Goal: Information Seeking & Learning: Understand process/instructions

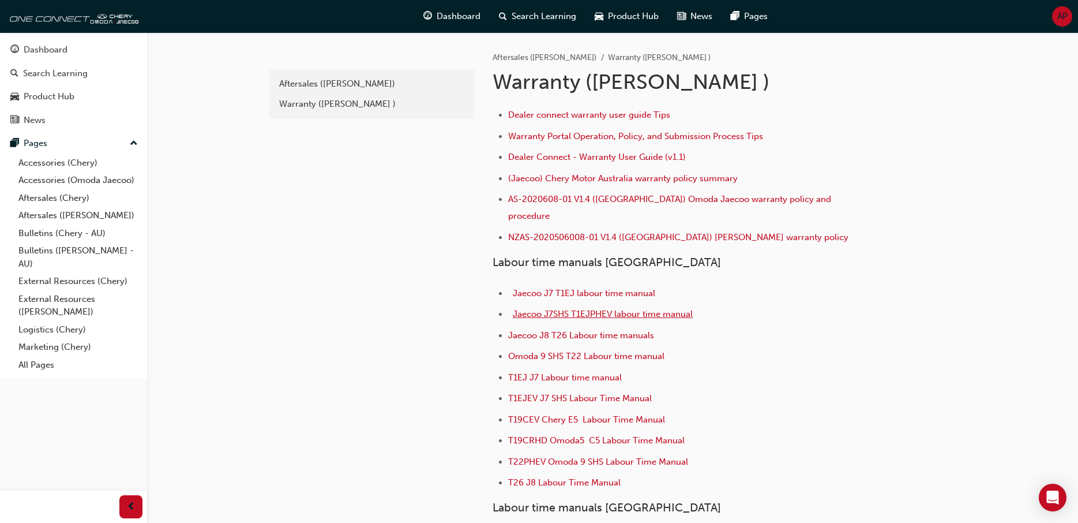
click at [548, 309] on span "Jaecoo J7SHS T1EJPHEV labour time manual" at bounding box center [603, 314] width 180 height 10
click at [572, 309] on span "Jaecoo J7SHS T1EJPHEV labour time manual" at bounding box center [603, 314] width 180 height 10
click at [560, 309] on span "Jaecoo J7SHS T1EJPHEV labour time manual" at bounding box center [603, 314] width 180 height 10
click at [44, 198] on link "Aftersales (Chery)" at bounding box center [78, 198] width 129 height 18
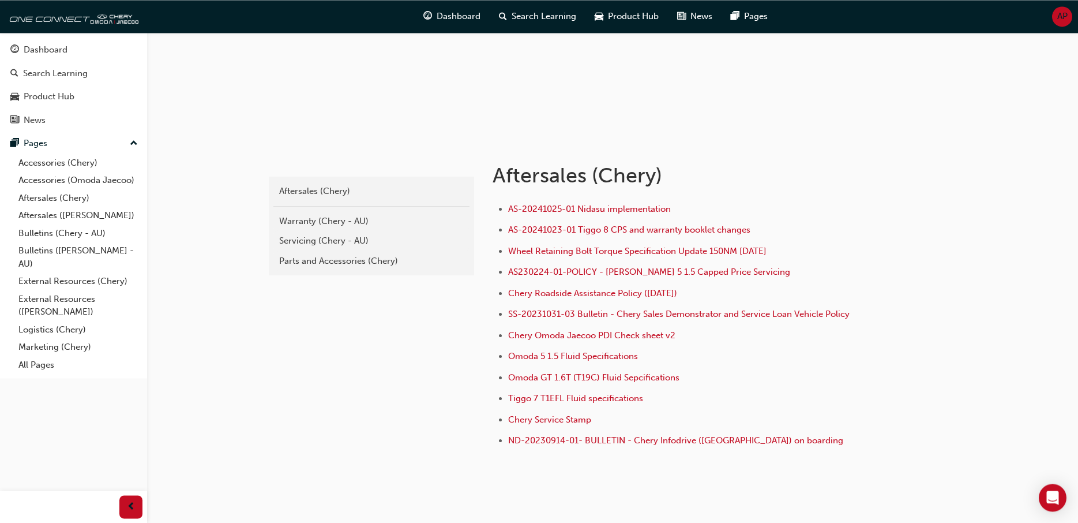
scroll to position [166, 0]
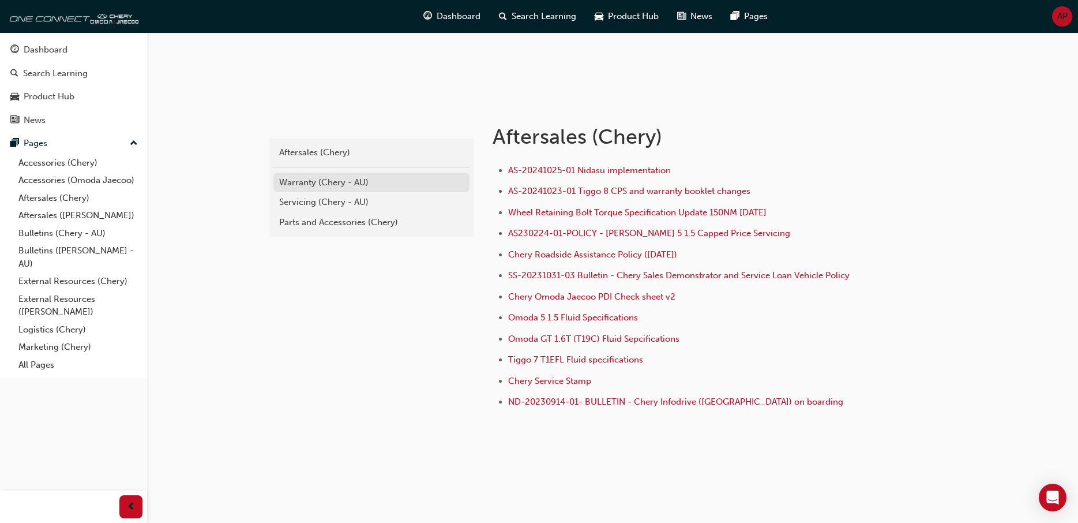
click at [293, 176] on div "Warranty (Chery - AU)" at bounding box center [371, 182] width 185 height 13
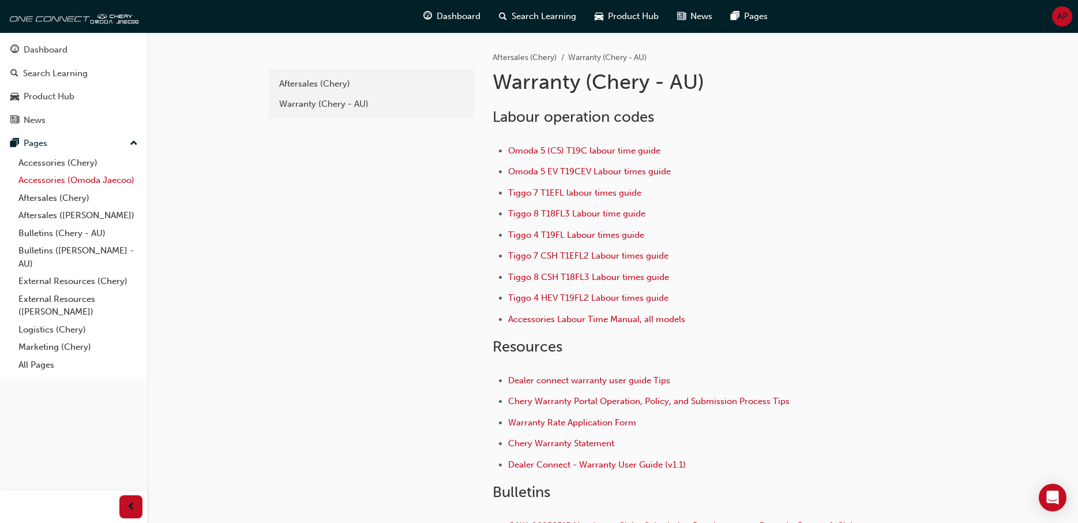
click at [50, 180] on link "Accessories (Omoda Jaecoo)" at bounding box center [78, 180] width 129 height 18
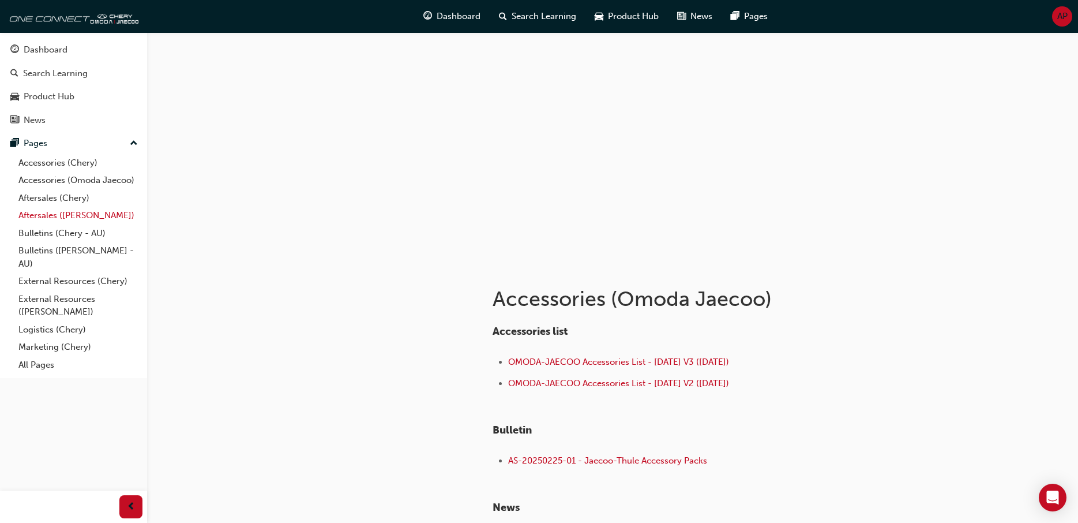
click at [46, 218] on link "Aftersales ([PERSON_NAME])" at bounding box center [78, 216] width 129 height 18
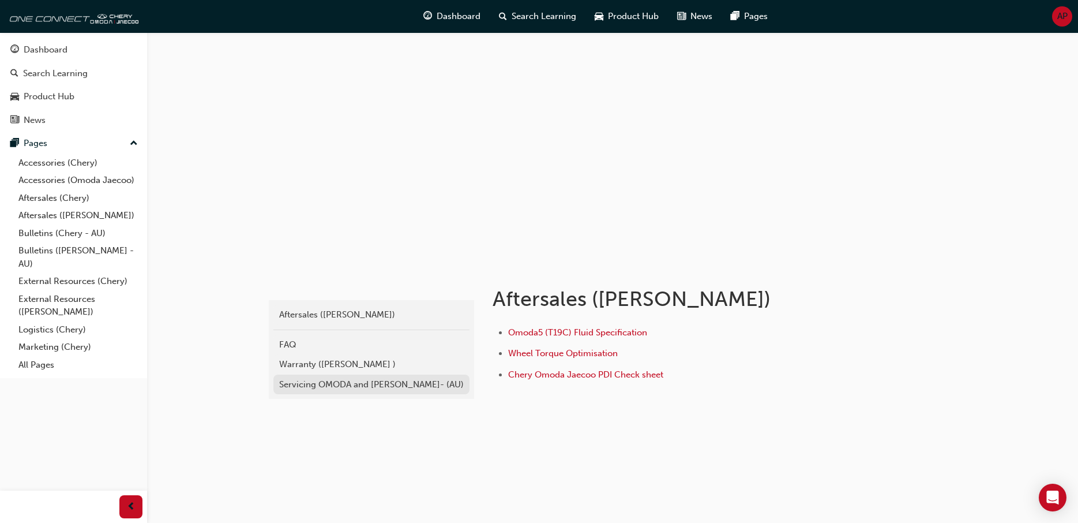
click at [311, 381] on div "Servicing OMODA and [PERSON_NAME]- (AU)" at bounding box center [371, 384] width 185 height 13
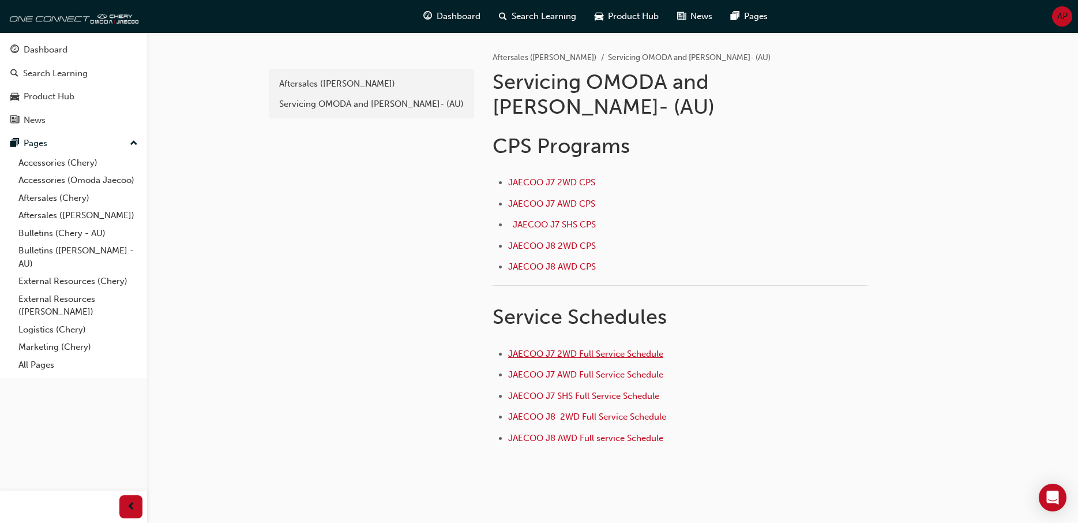
click at [580, 348] on span "JAECOO J7 2WD Full Service Schedule" at bounding box center [585, 353] width 155 height 10
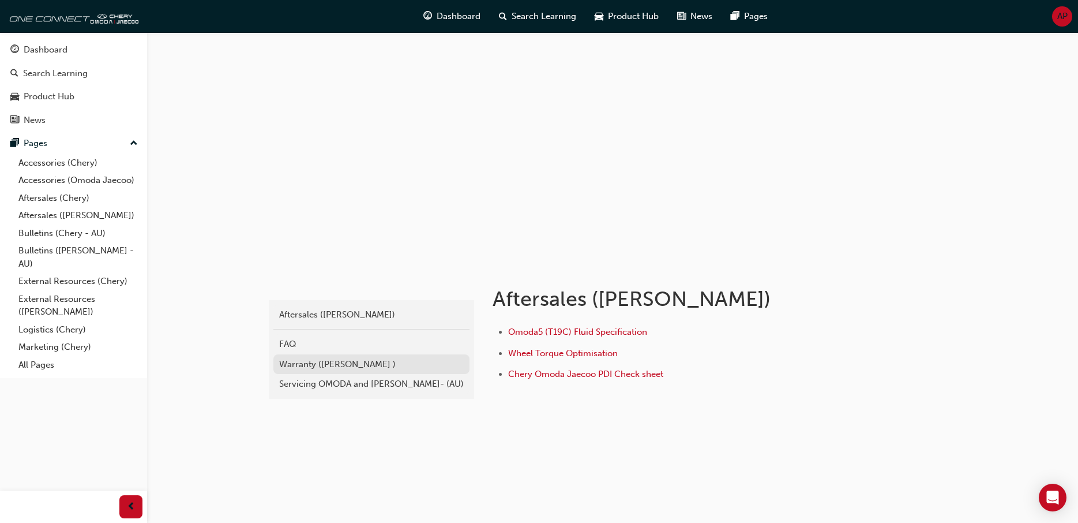
click at [321, 362] on div "Warranty ([PERSON_NAME] )" at bounding box center [371, 364] width 185 height 13
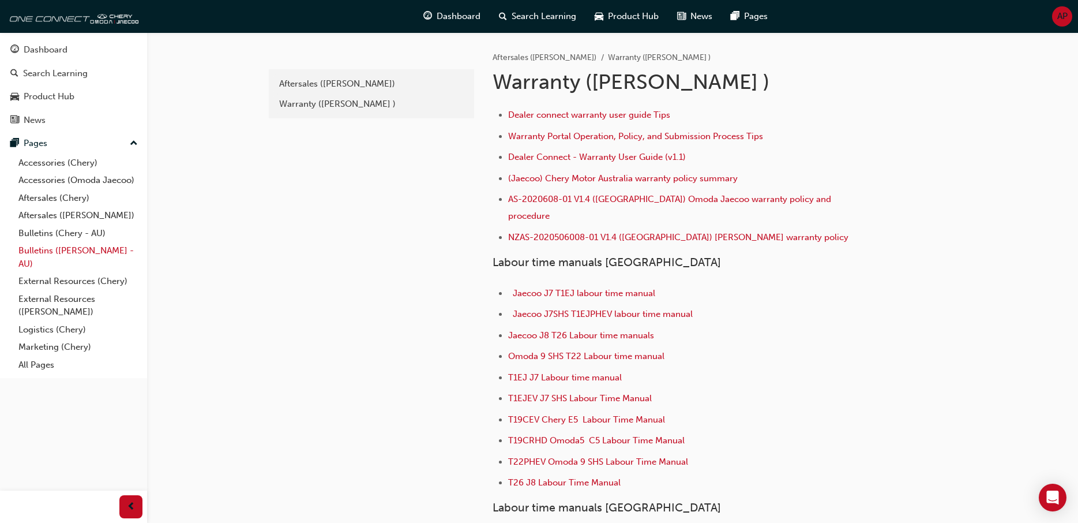
click at [46, 253] on link "Bulletins ([PERSON_NAME] - AU)" at bounding box center [78, 257] width 129 height 31
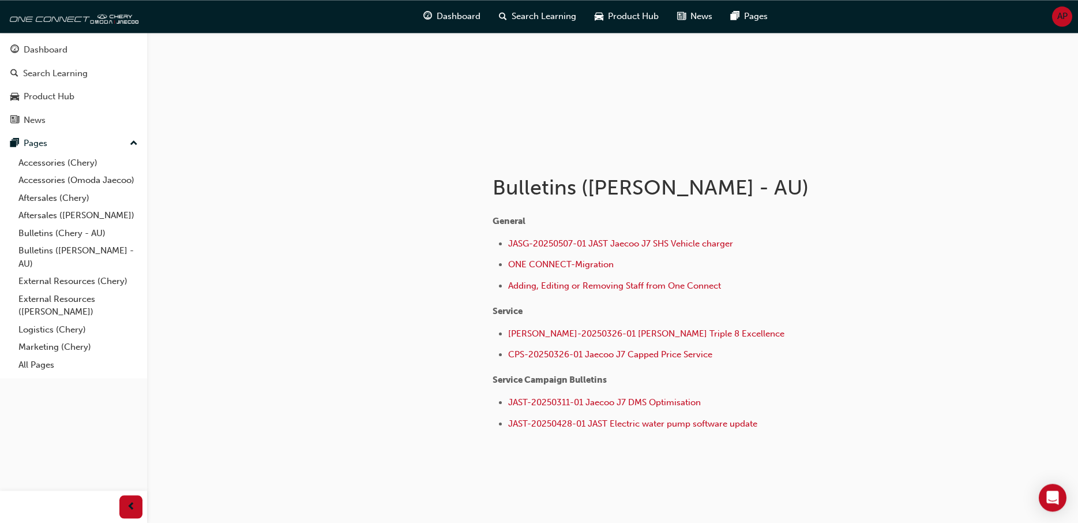
scroll to position [135, 0]
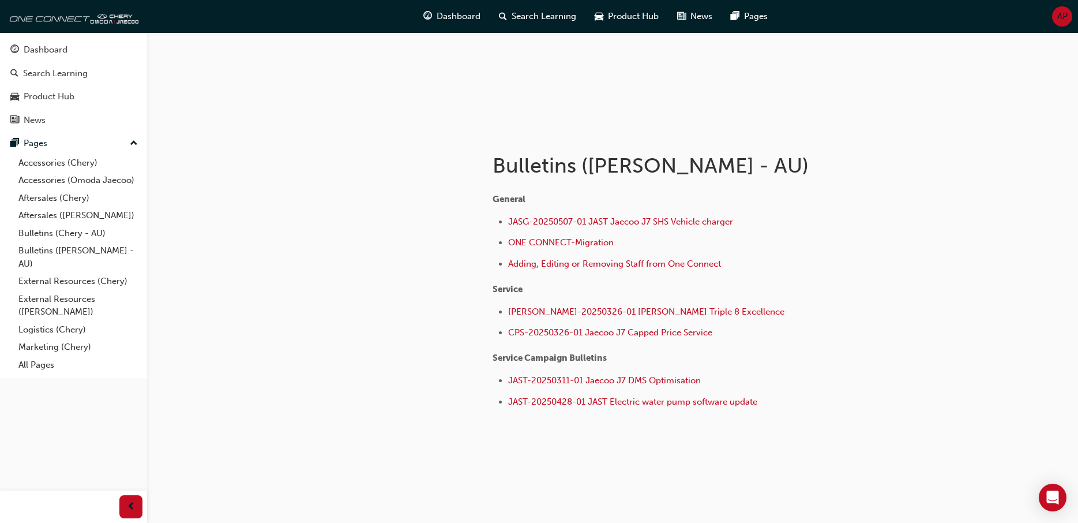
click at [423, 303] on div at bounding box center [371, 293] width 208 height 327
click at [74, 215] on link "Aftersales ([PERSON_NAME])" at bounding box center [78, 216] width 129 height 18
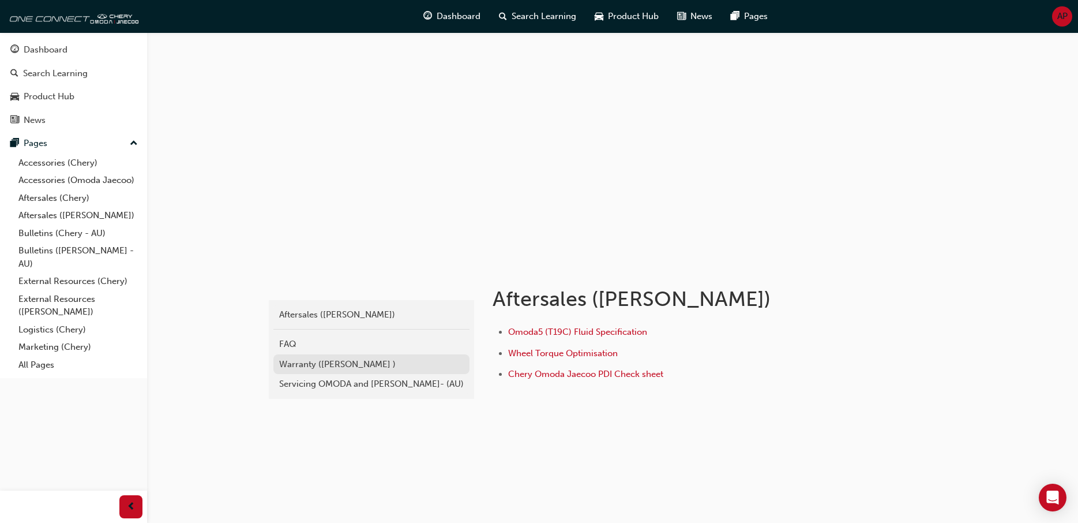
click at [323, 368] on div "Warranty ([PERSON_NAME] )" at bounding box center [371, 364] width 185 height 13
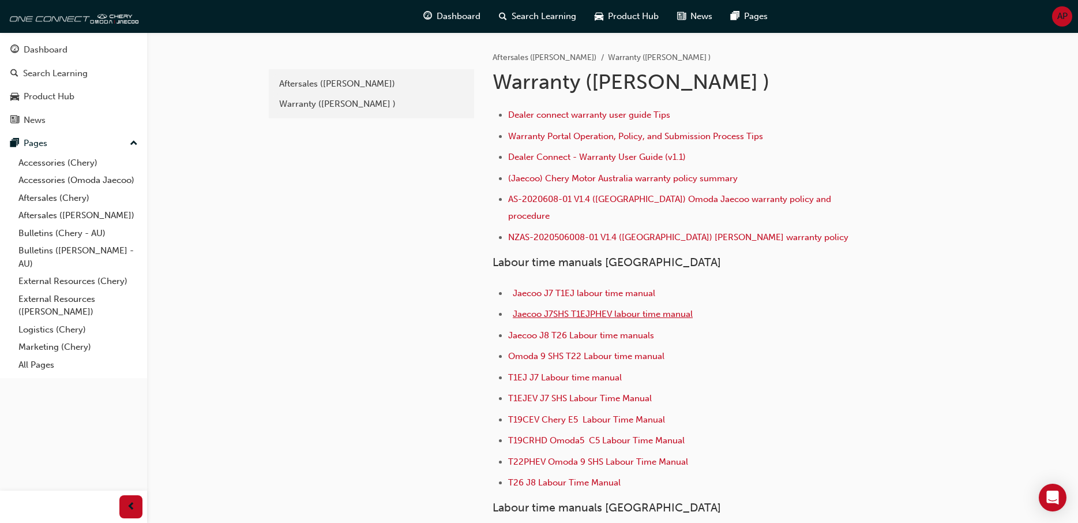
click at [569, 309] on span "Jaecoo J7SHS T1EJPHEV labour time manual" at bounding box center [603, 314] width 180 height 10
click at [571, 393] on span "T1EJEV J7 SHS Labour Time Manual" at bounding box center [580, 398] width 144 height 10
click at [31, 49] on div "Dashboard" at bounding box center [46, 49] width 44 height 13
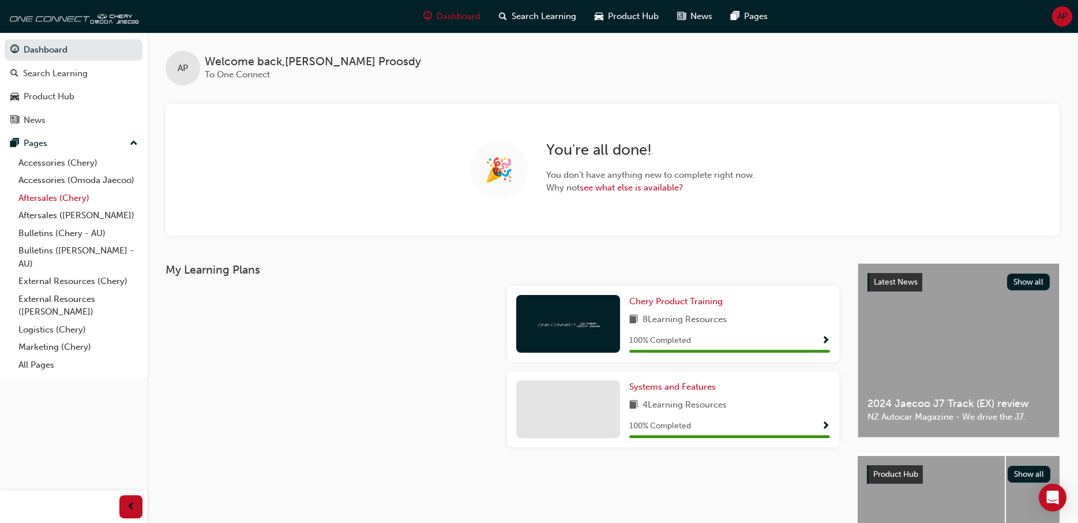
click at [36, 199] on link "Aftersales (Chery)" at bounding box center [78, 198] width 129 height 18
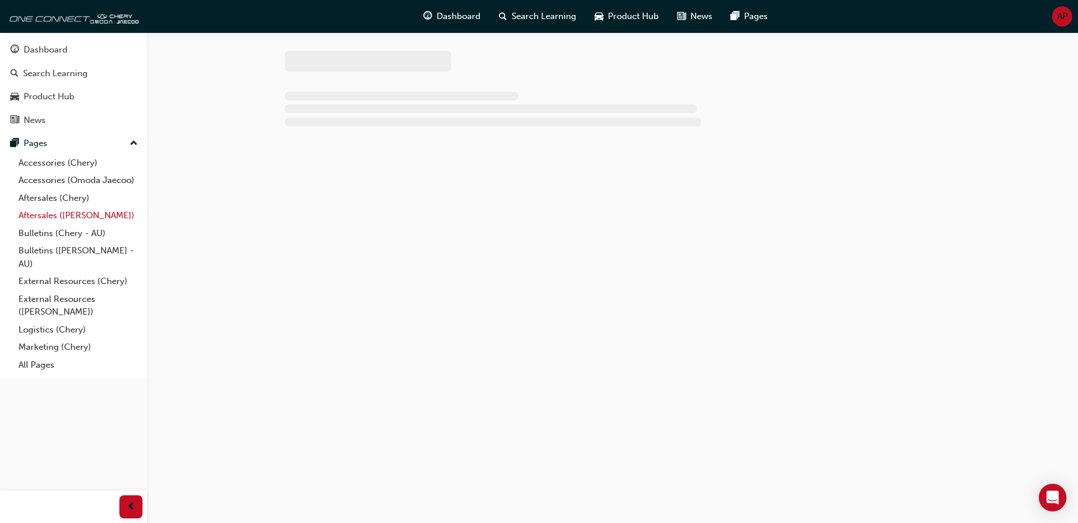
click at [36, 215] on link "Aftersales ([PERSON_NAME])" at bounding box center [78, 216] width 129 height 18
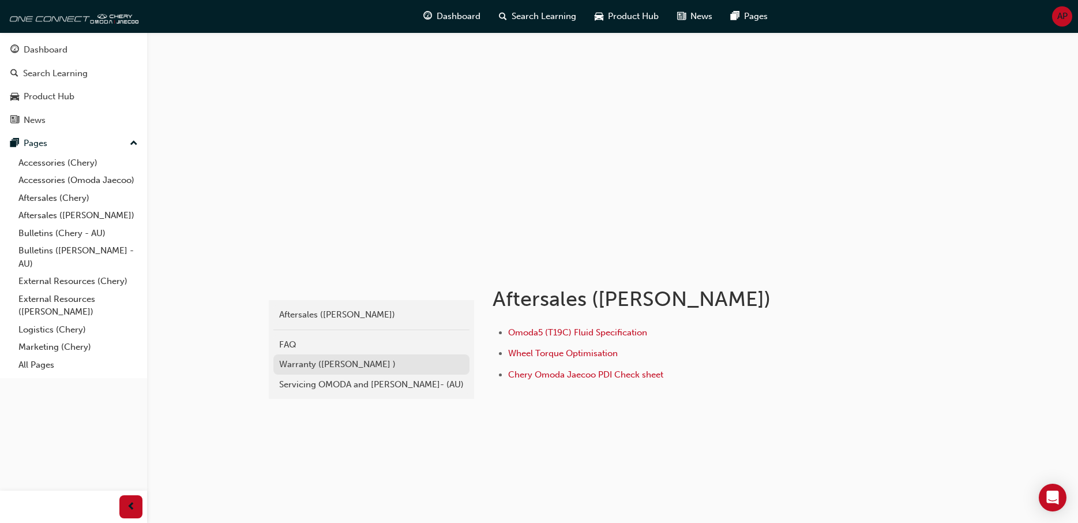
click at [299, 363] on div "Warranty ([PERSON_NAME] )" at bounding box center [371, 364] width 185 height 13
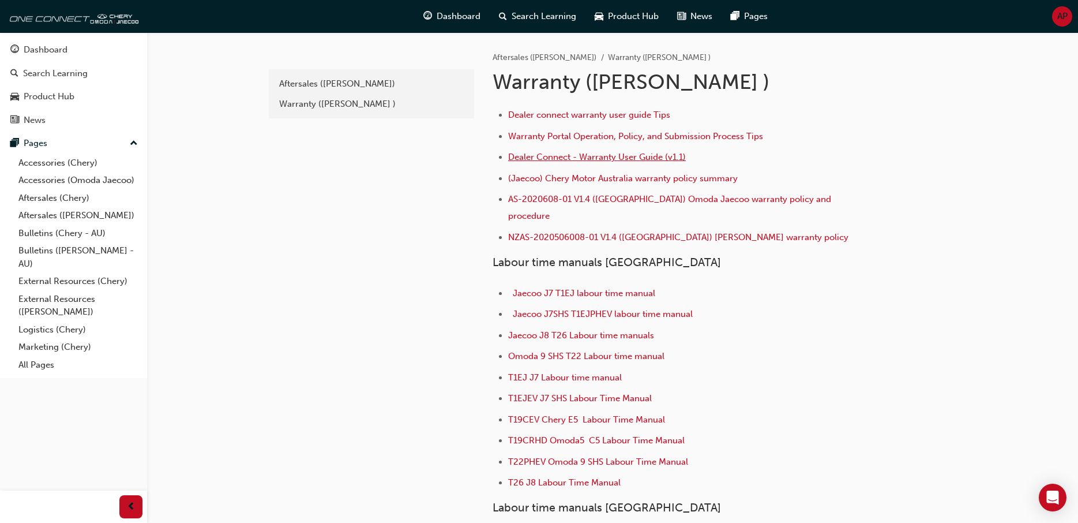
click at [623, 160] on span "Dealer Connect - Warranty User Guide (v1.1)" at bounding box center [597, 157] width 178 height 10
